Goal: Task Accomplishment & Management: Manage account settings

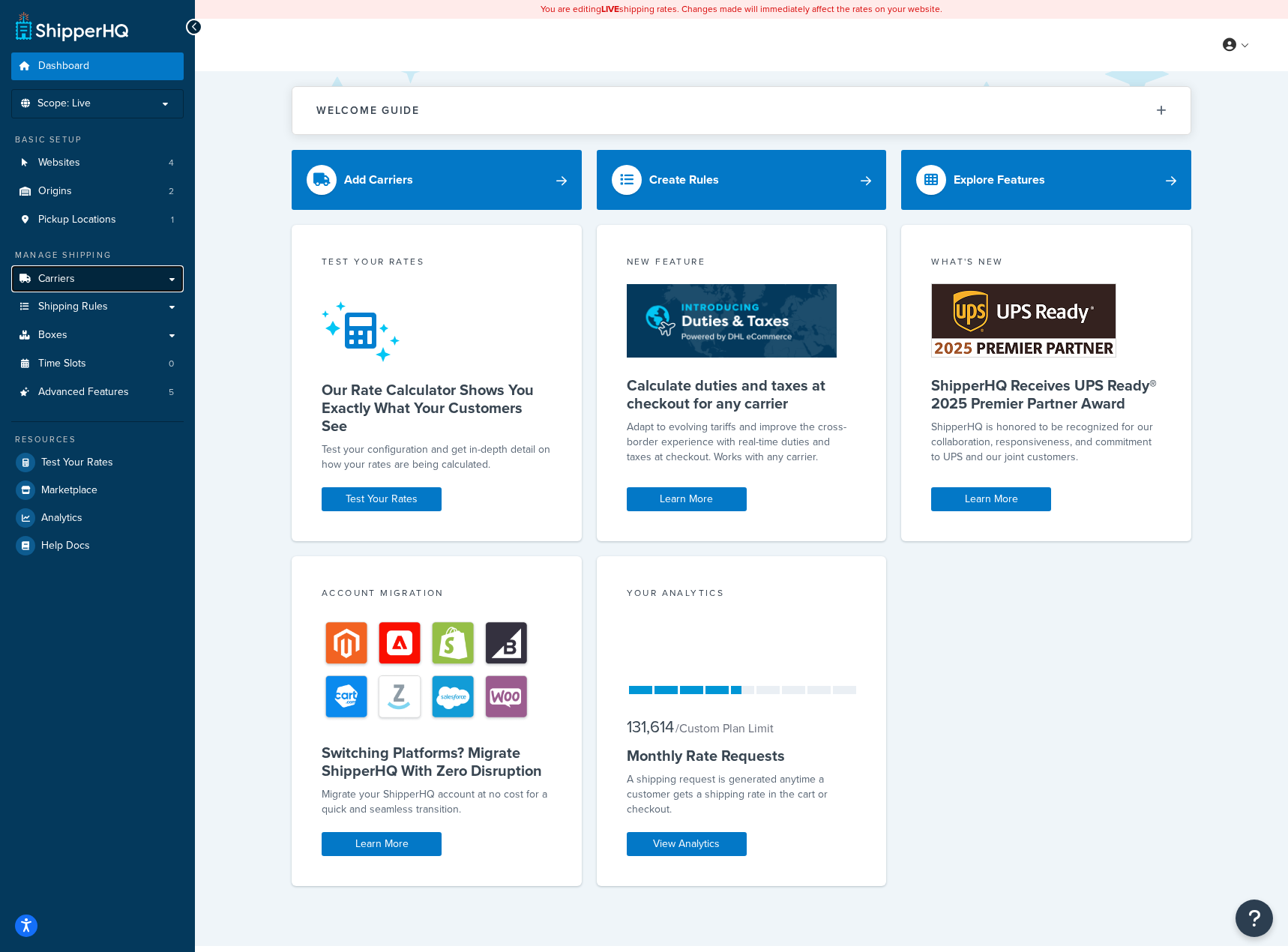
click at [72, 278] on span "Carriers" at bounding box center [57, 279] width 37 height 12
click at [81, 303] on span "Shipping Rules" at bounding box center [73, 307] width 70 height 12
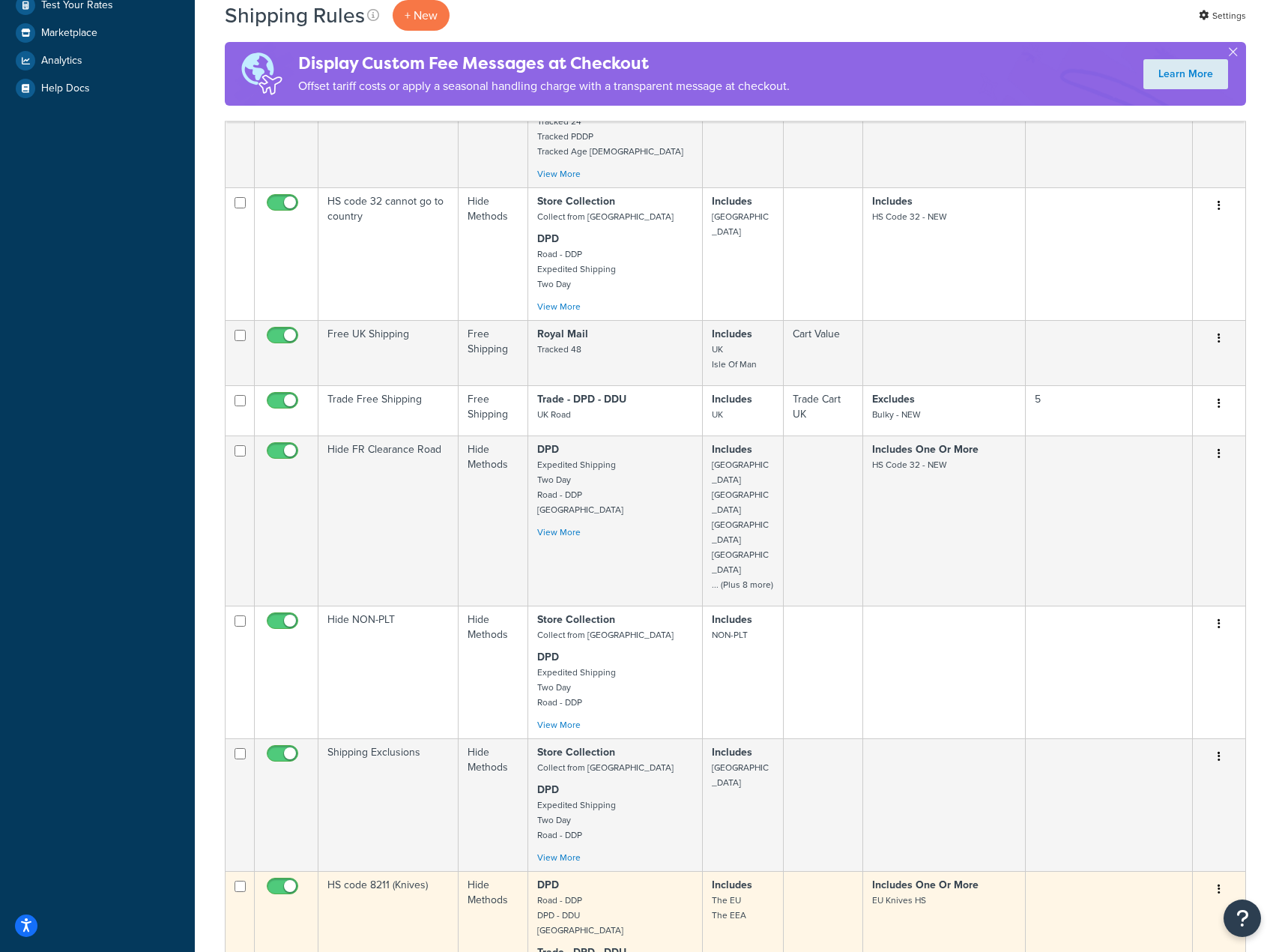
scroll to position [599, 0]
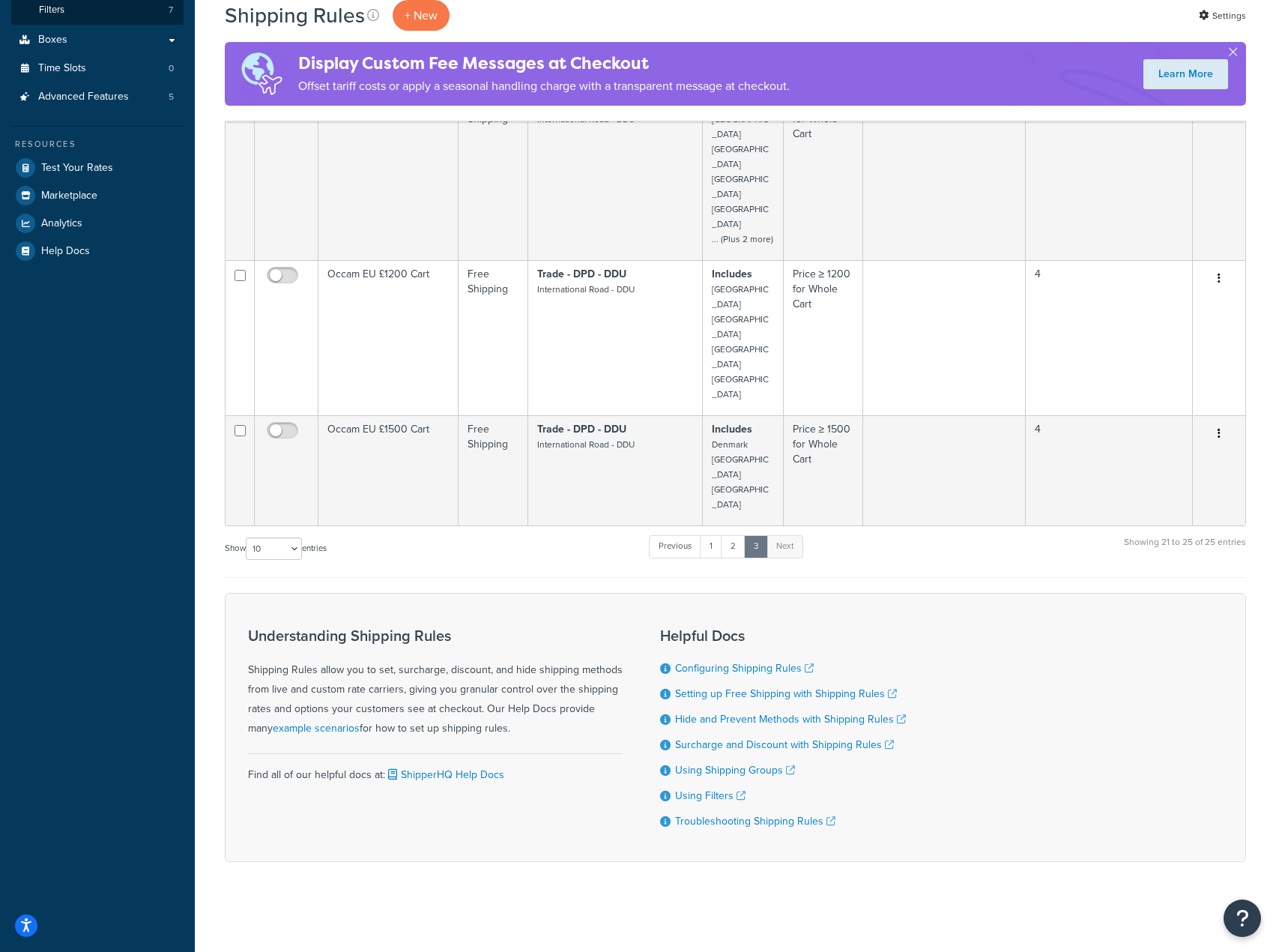
scroll to position [261, 0]
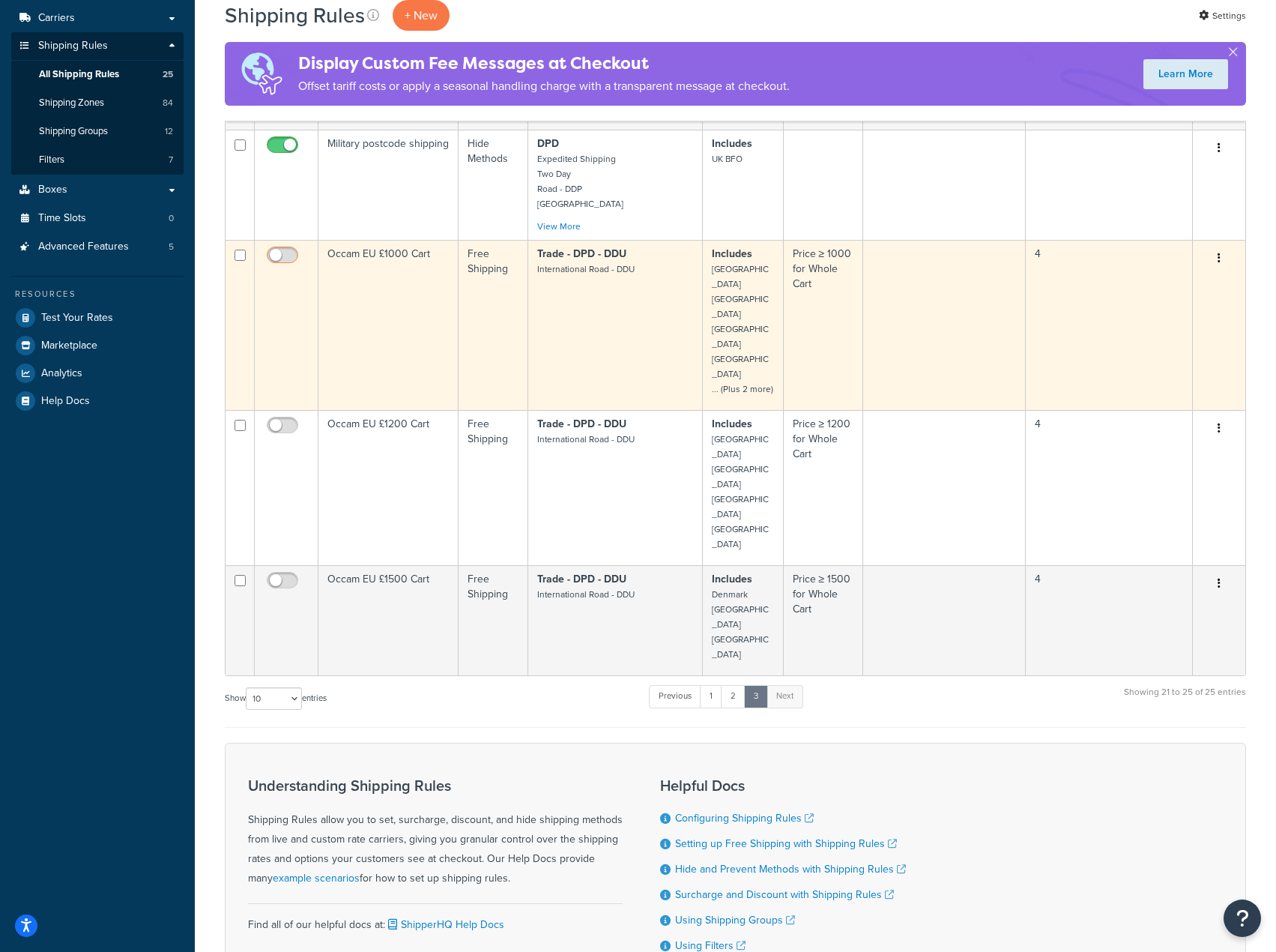
click at [293, 259] on input "checkbox" at bounding box center [284, 259] width 42 height 19
checkbox input "true"
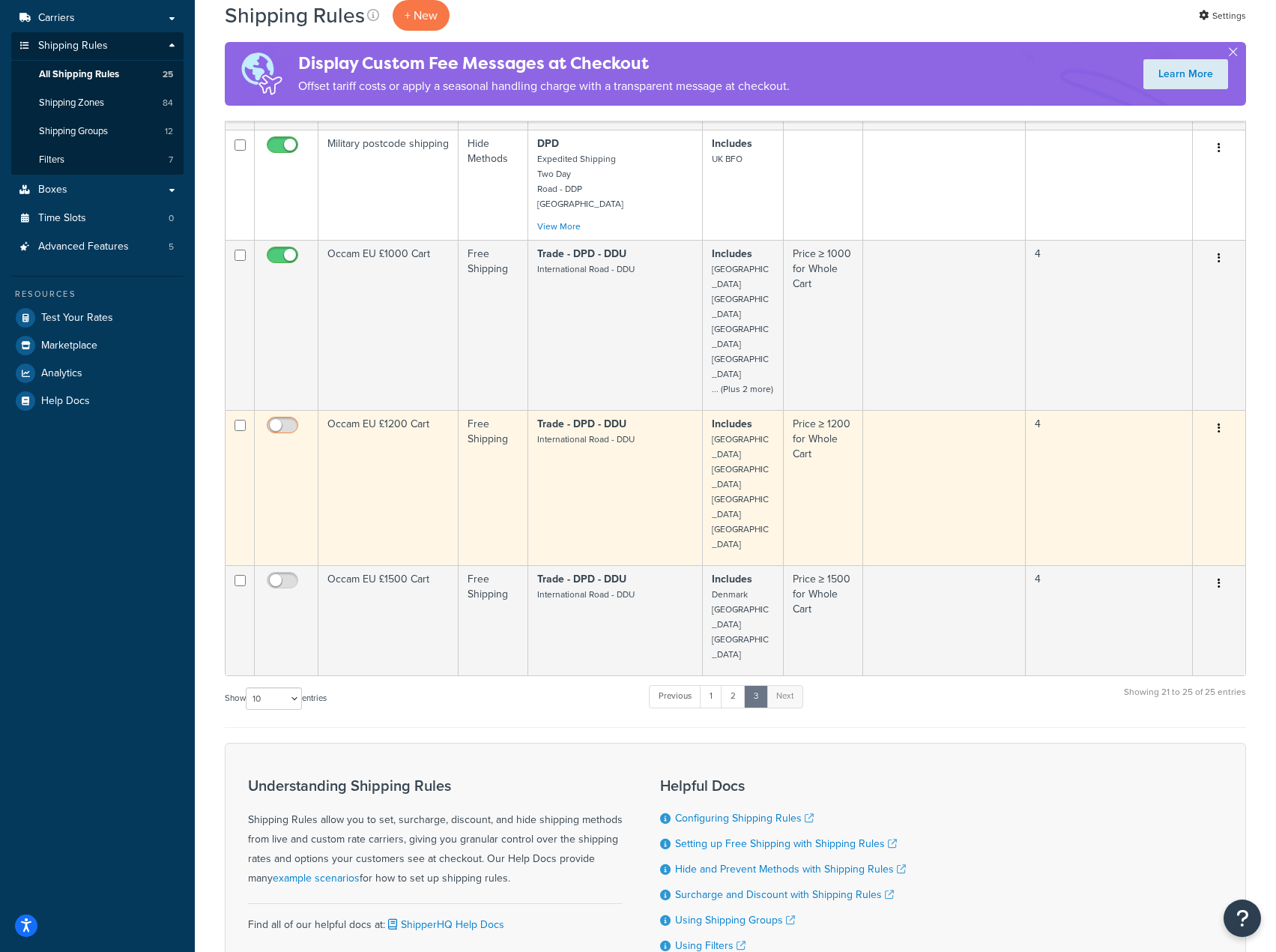
click at [280, 420] on input "checkbox" at bounding box center [284, 429] width 42 height 19
checkbox input "true"
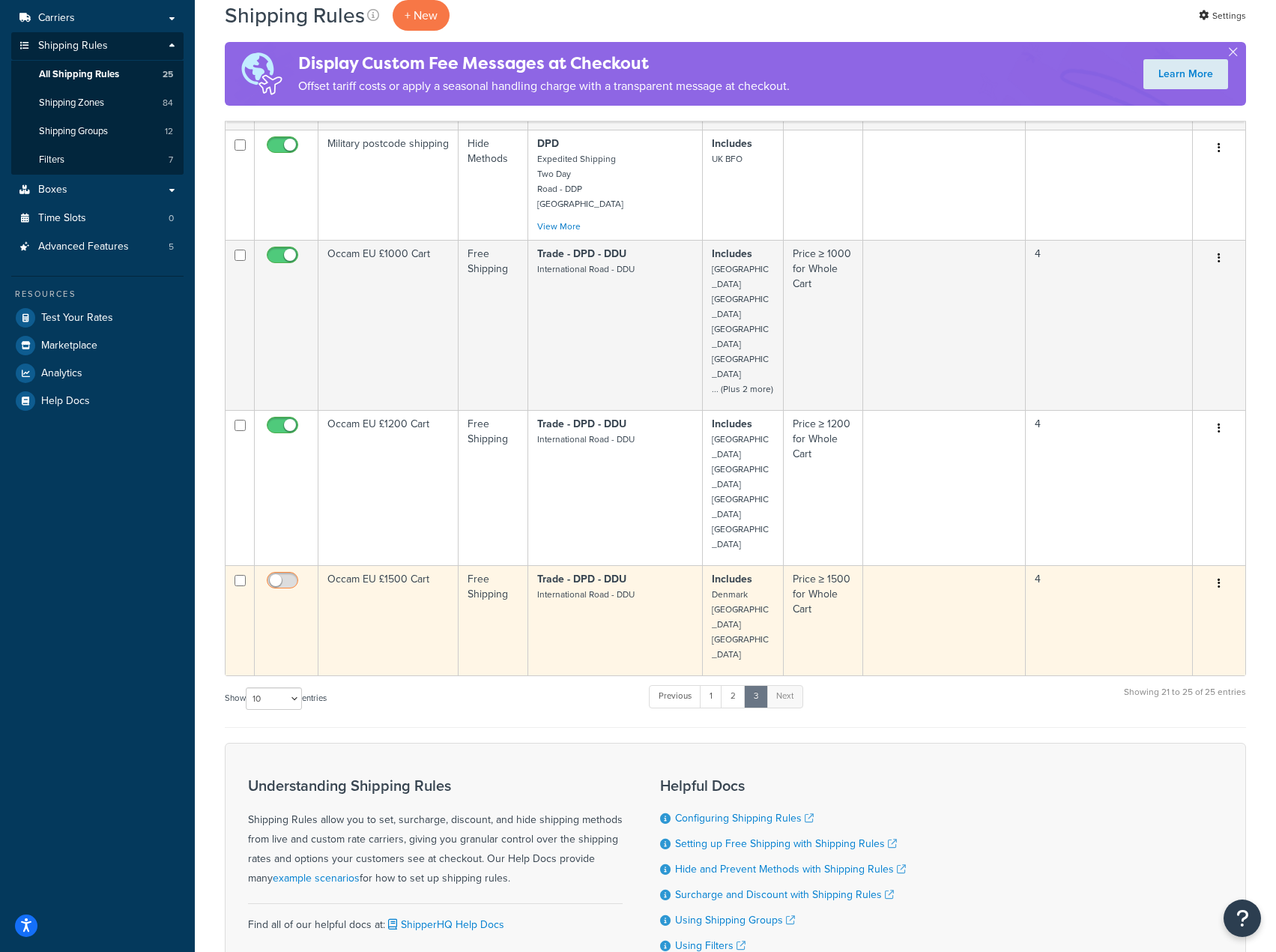
click at [286, 575] on input "checkbox" at bounding box center [284, 585] width 42 height 19
checkbox input "true"
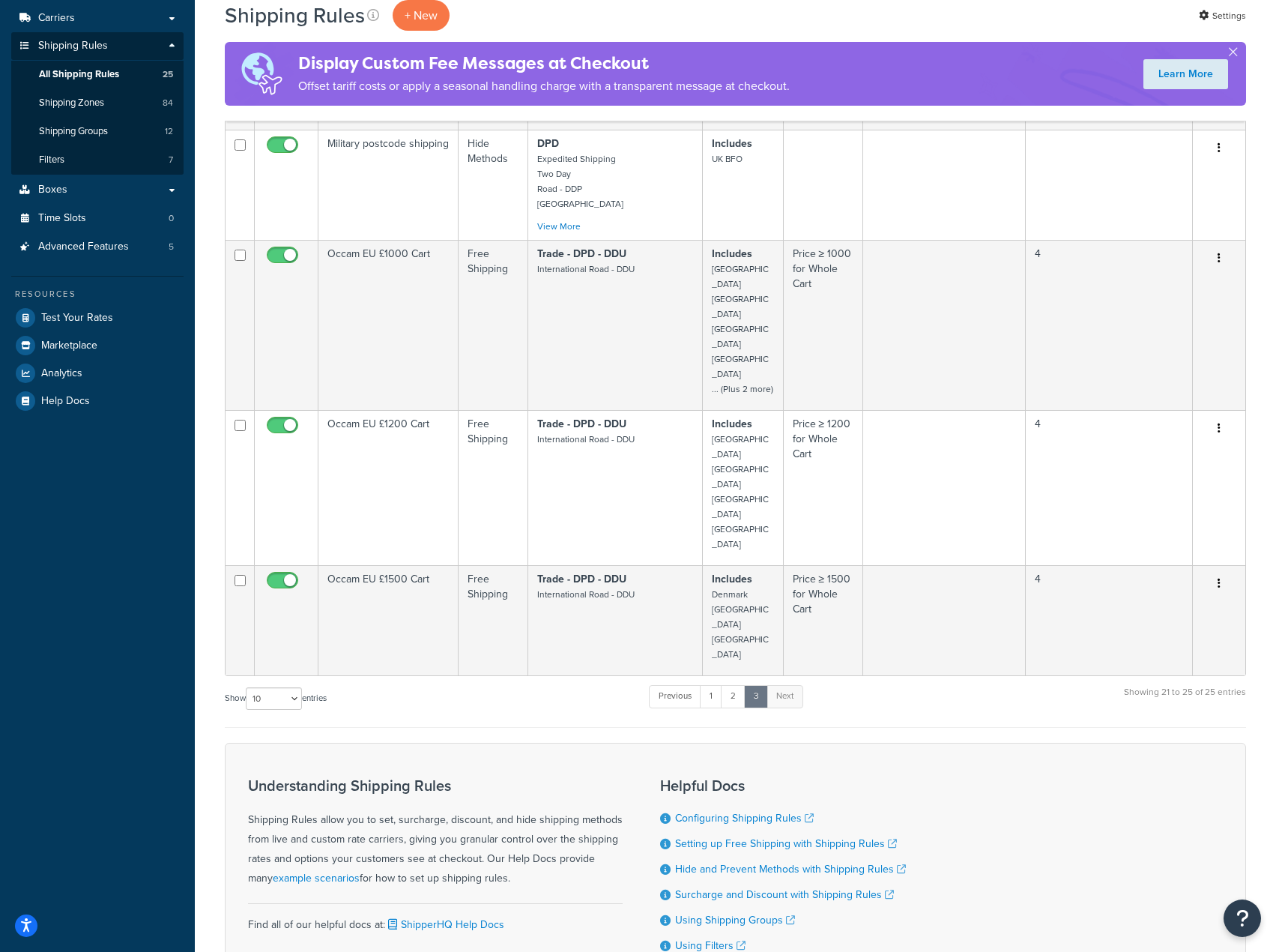
click at [398, 683] on div "Show 10 15 25 50 100 1000 entries Previous 1 2 3 Next Showing 21 to 25 of 25 en…" at bounding box center [735, 705] width 1022 height 44
click at [648, 21] on div "Shipping Rules + New Settings" at bounding box center [735, 15] width 1022 height 31
